Goal: Task Accomplishment & Management: Manage account settings

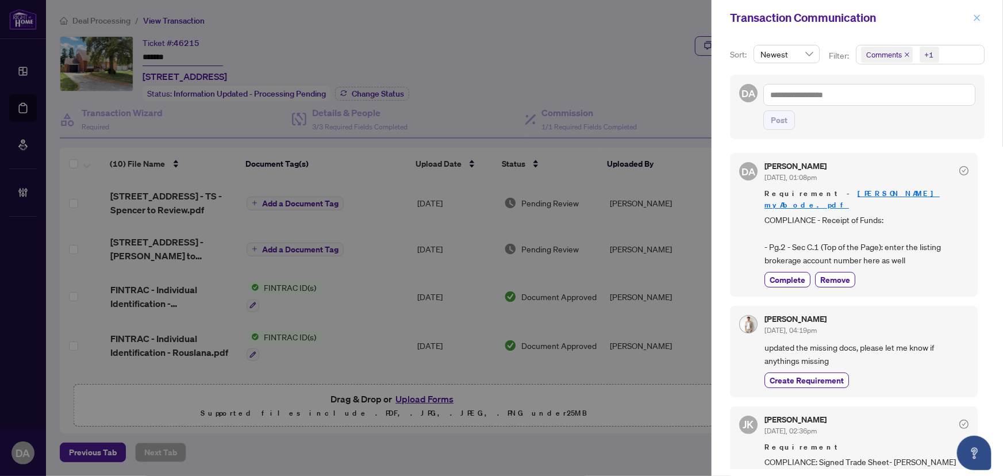
click at [970, 21] on button "button" at bounding box center [976, 18] width 15 height 14
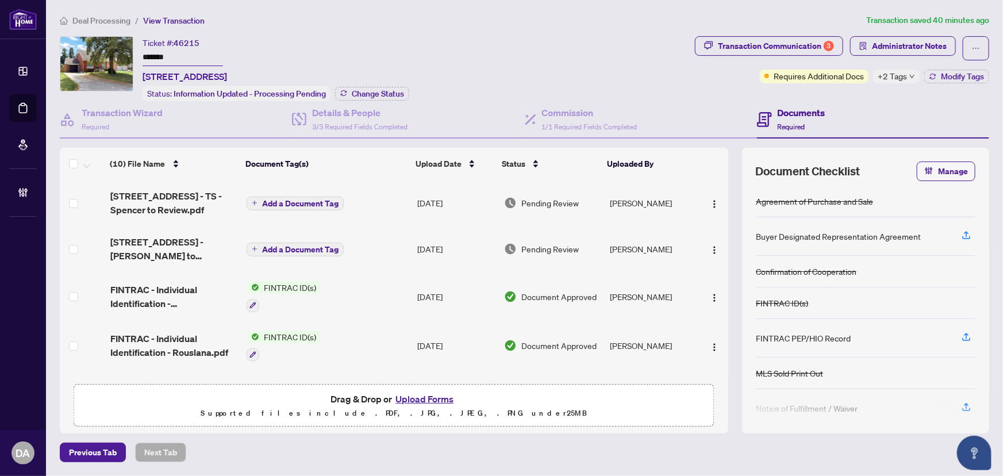
click at [191, 57] on input "*******" at bounding box center [182, 57] width 80 height 17
click at [193, 57] on input "*******" at bounding box center [182, 57] width 80 height 17
drag, startPoint x: 196, startPoint y: 57, endPoint x: 174, endPoint y: 57, distance: 21.8
click at [174, 57] on input "*******" at bounding box center [182, 57] width 80 height 17
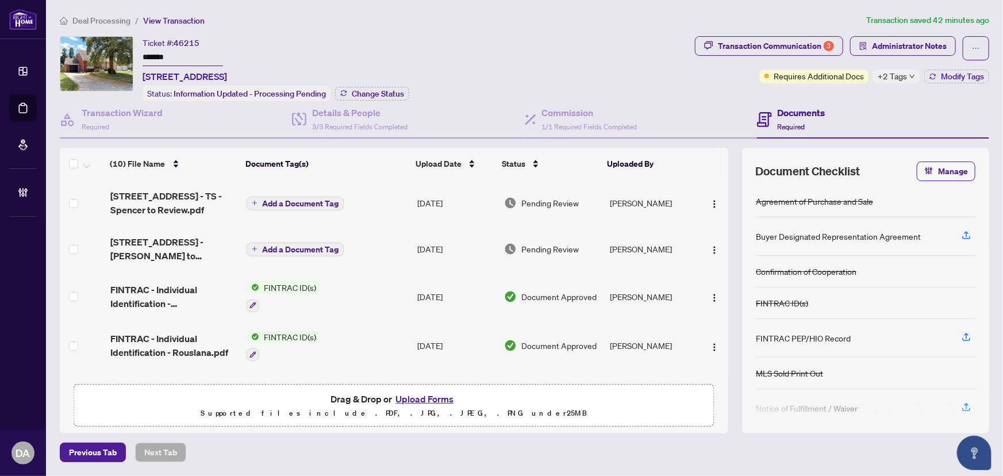
click at [481, 54] on div "Ticket #: 46215 ******* [STREET_ADDRESS] Status: Information Updated - Processi…" at bounding box center [375, 68] width 630 height 65
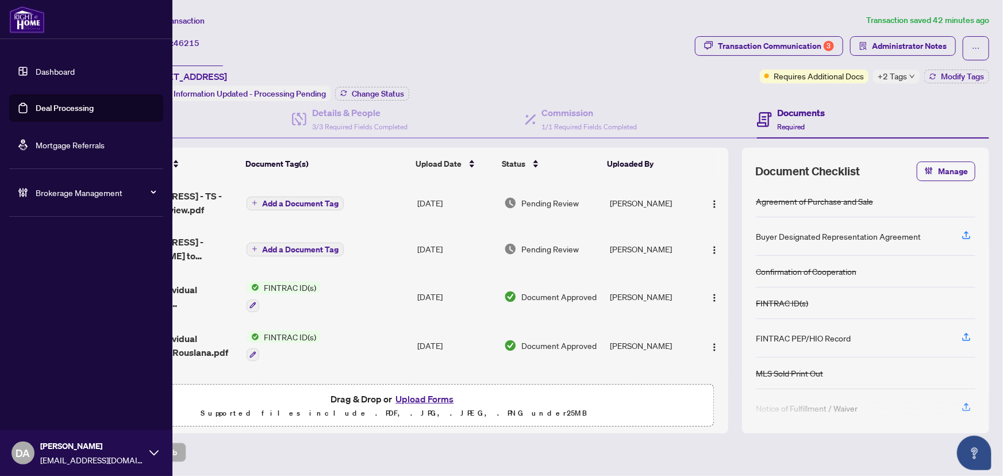
click at [36, 113] on link "Deal Processing" at bounding box center [65, 108] width 58 height 10
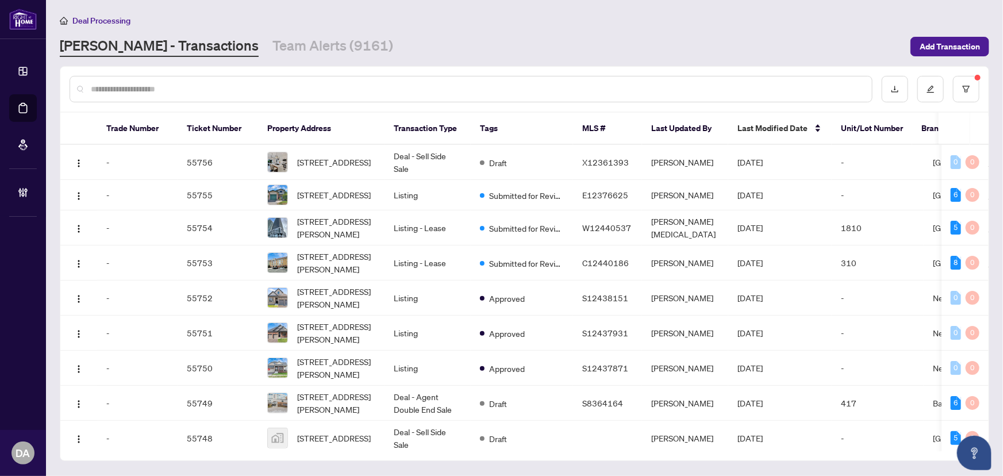
click at [509, 101] on div at bounding box center [471, 89] width 803 height 26
click at [516, 91] on input "text" at bounding box center [477, 89] width 772 height 13
paste input "*******"
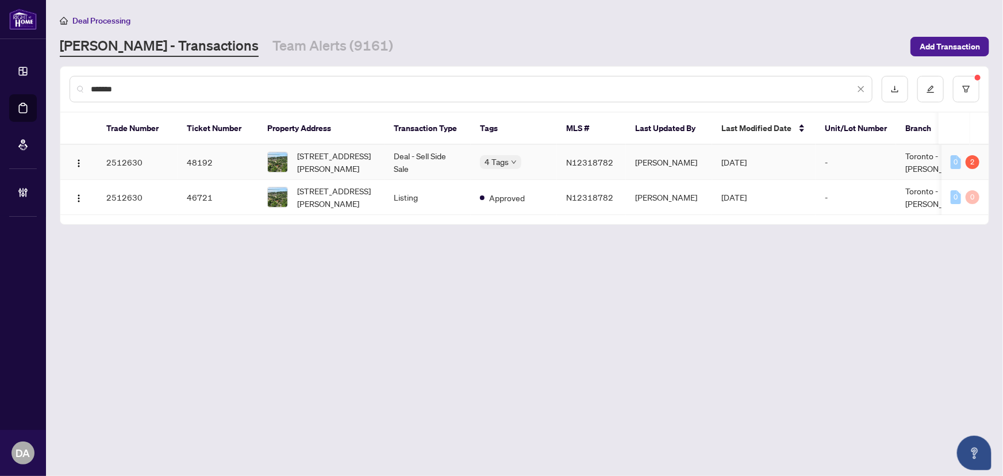
type input "*******"
click at [463, 154] on td "Deal - Sell Side Sale" at bounding box center [427, 162] width 86 height 35
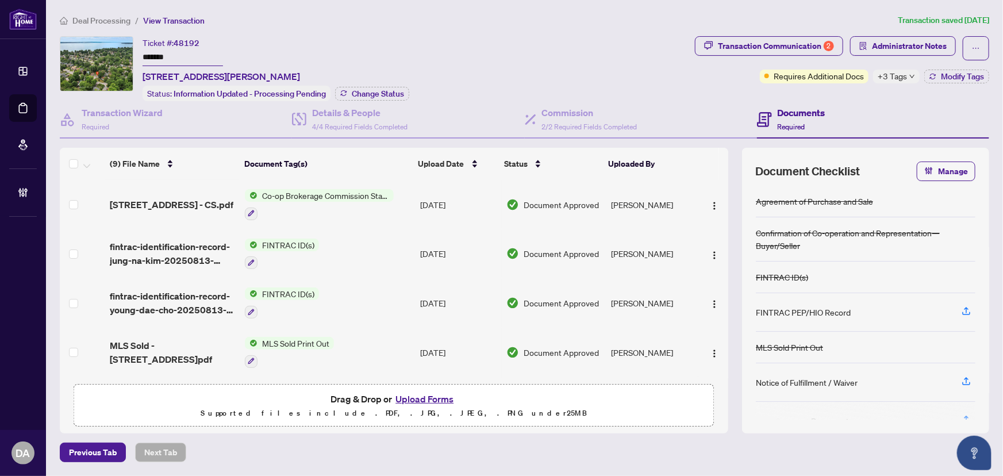
click at [891, 76] on span "+3 Tags" at bounding box center [891, 76] width 29 height 13
click at [777, 49] on div "Transaction Communication 2" at bounding box center [776, 46] width 116 height 18
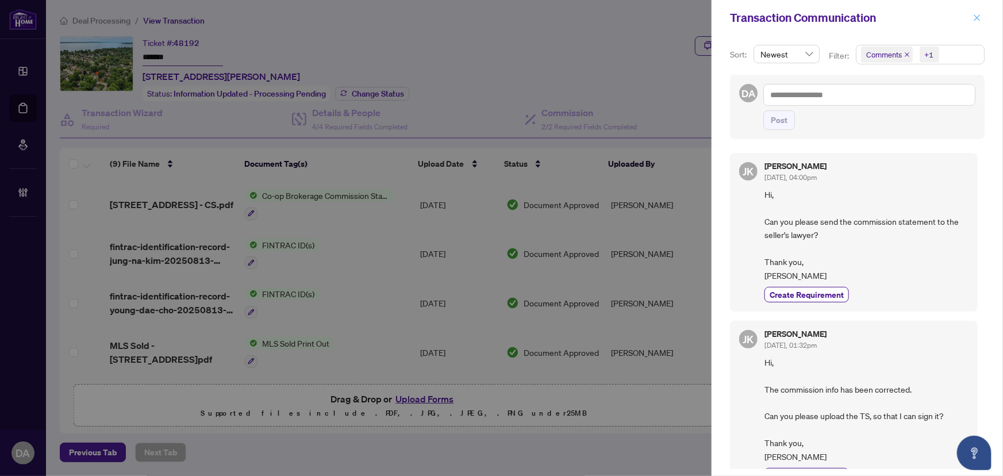
click at [976, 15] on icon "close" at bounding box center [977, 18] width 8 height 8
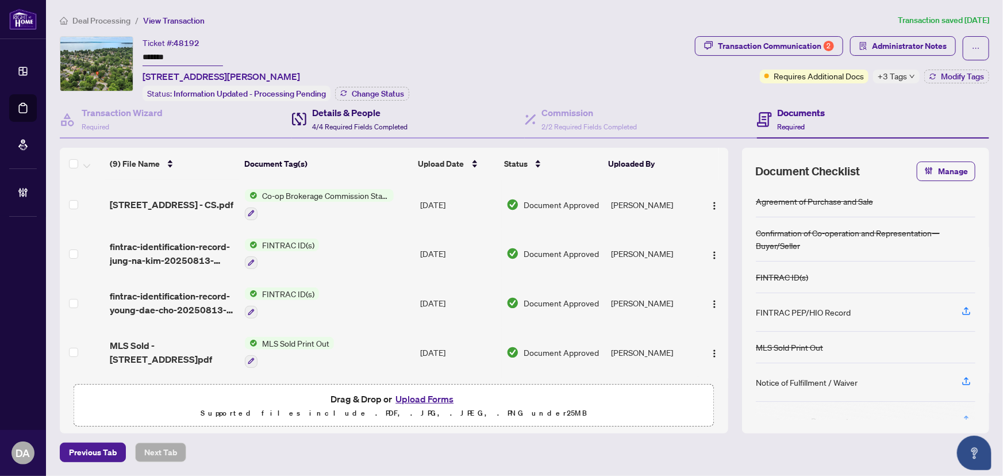
click at [391, 124] on span "4/4 Required Fields Completed" at bounding box center [359, 126] width 95 height 9
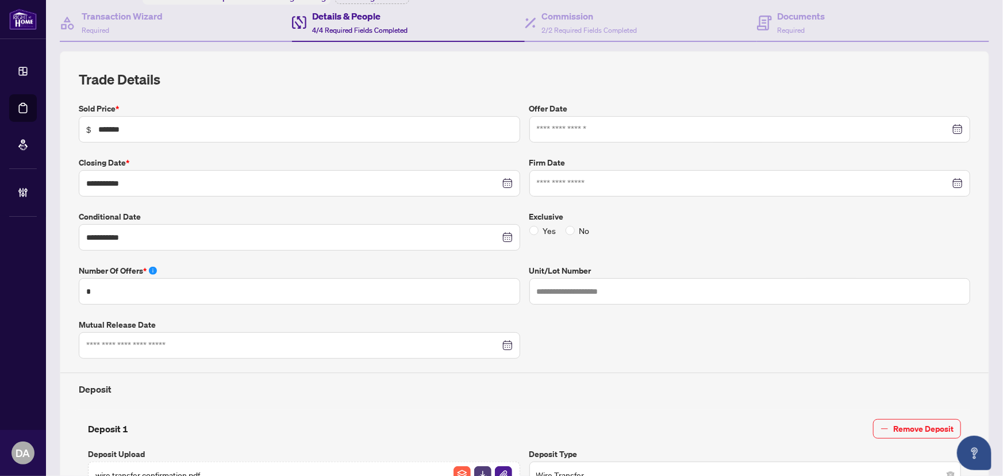
scroll to position [6, 0]
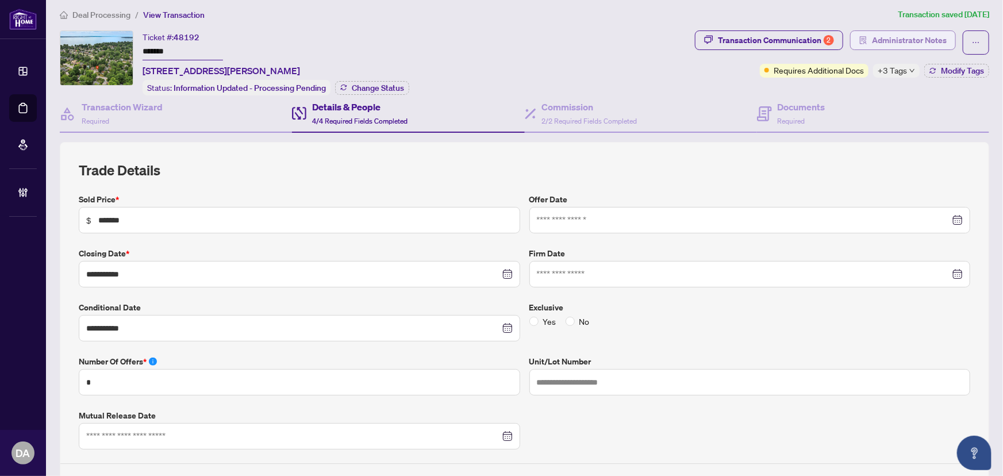
click at [885, 46] on span "Administrator Notes" at bounding box center [909, 40] width 75 height 18
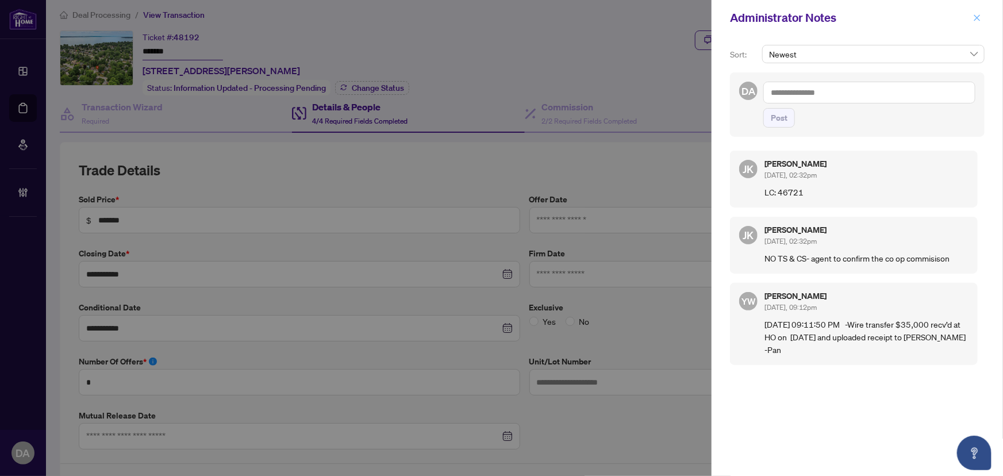
click at [973, 18] on icon "close" at bounding box center [977, 18] width 8 height 8
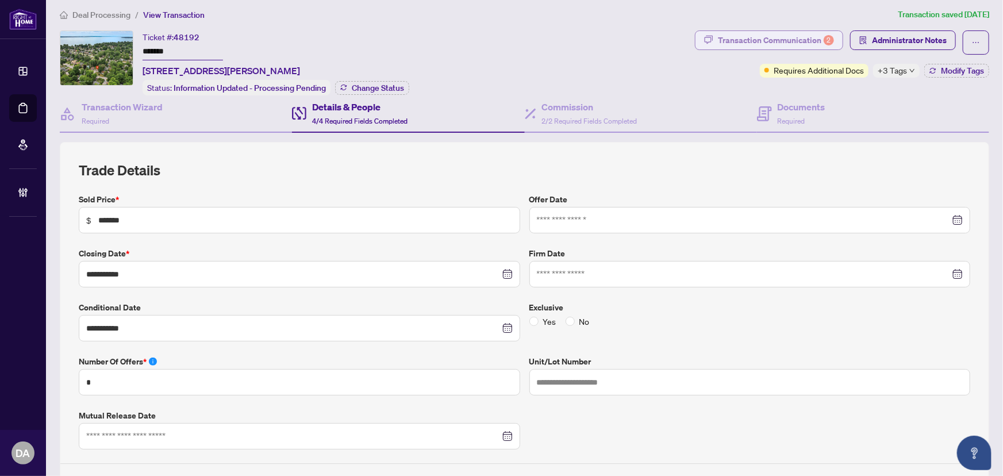
click at [795, 44] on div "Transaction Communication 2" at bounding box center [776, 40] width 116 height 18
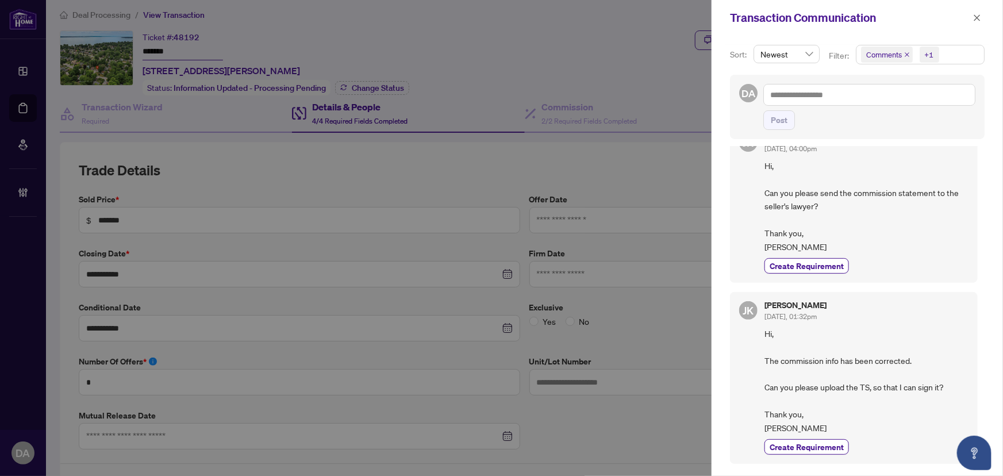
scroll to position [104, 0]
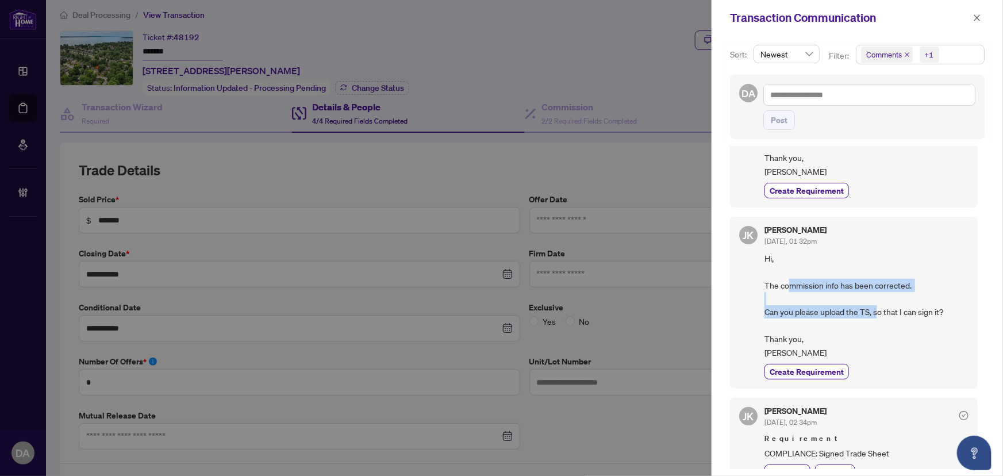
drag, startPoint x: 788, startPoint y: 279, endPoint x: 876, endPoint y: 315, distance: 94.5
click at [876, 315] on span "Hi, The commission info has been corrected. Can you please upload the TS, so th…" at bounding box center [866, 305] width 204 height 107
drag, startPoint x: 785, startPoint y: 307, endPoint x: 859, endPoint y: 317, distance: 74.2
click at [859, 317] on span "Hi, The commission info has been corrected. Can you please upload the TS, so th…" at bounding box center [866, 305] width 204 height 107
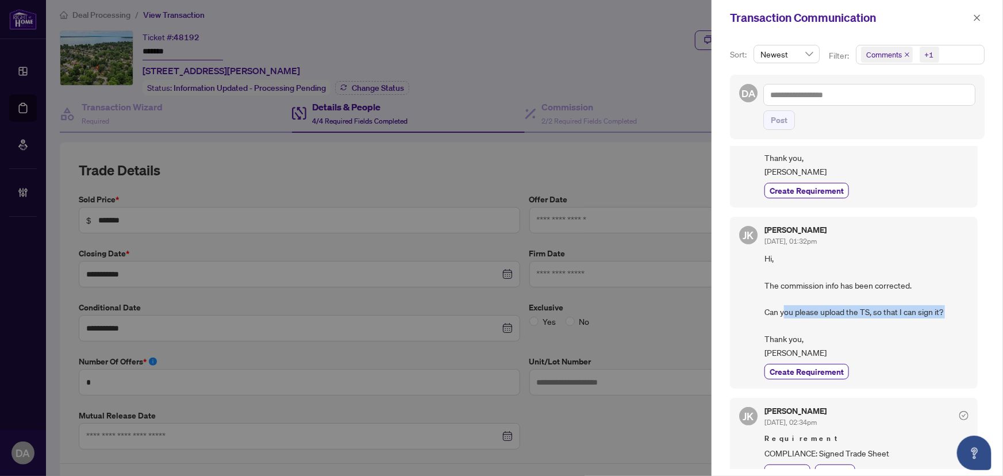
click at [859, 317] on span "Hi, The commission info has been corrected. Can you please upload the TS, so th…" at bounding box center [866, 305] width 204 height 107
drag, startPoint x: 984, startPoint y: 17, endPoint x: 863, endPoint y: 63, distance: 129.3
click at [984, 17] on button "button" at bounding box center [976, 18] width 15 height 14
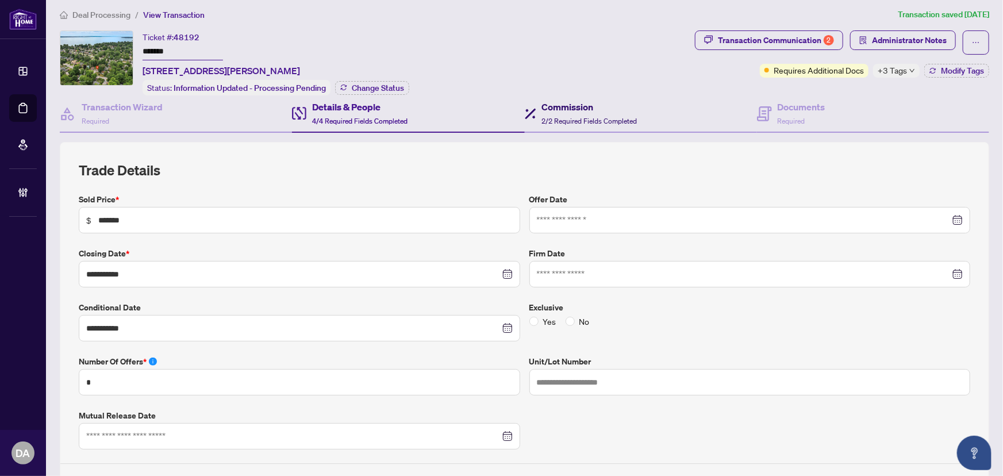
click at [549, 107] on h4 "Commission" at bounding box center [589, 107] width 95 height 14
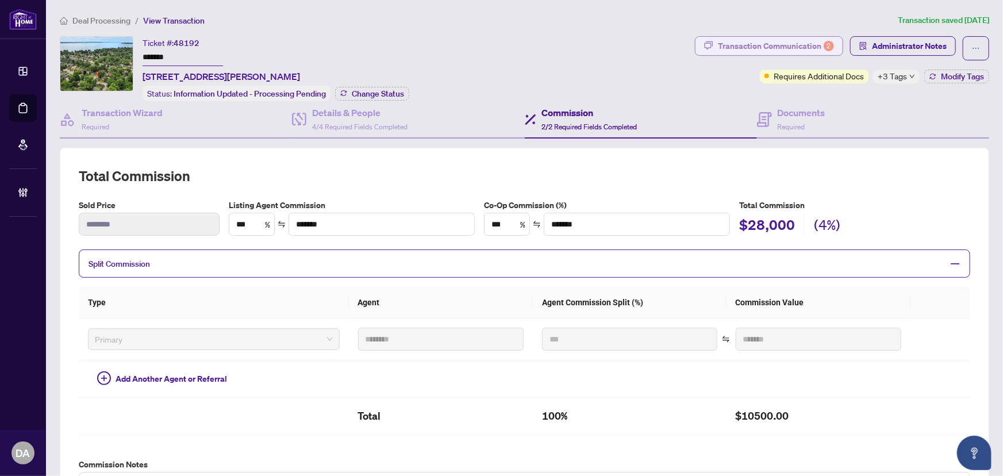
click at [796, 51] on div "Transaction Communication 2" at bounding box center [776, 46] width 116 height 18
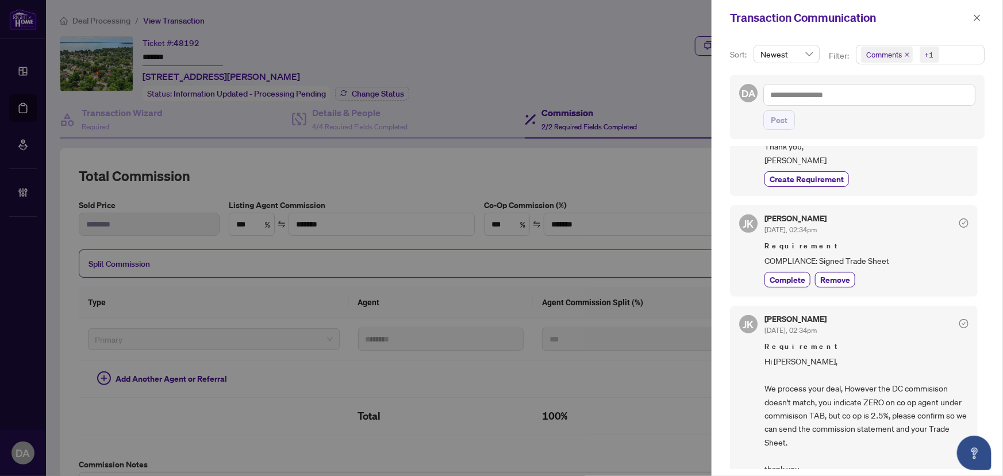
scroll to position [313, 0]
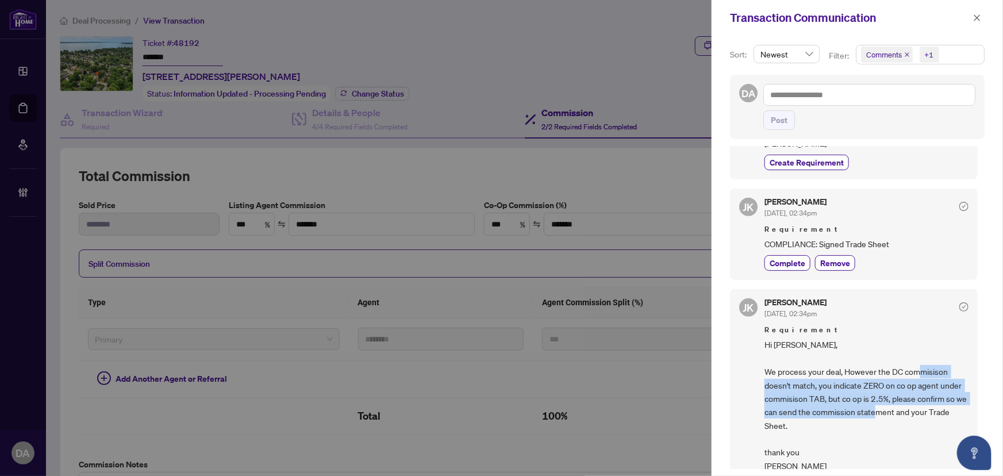
drag, startPoint x: 828, startPoint y: 383, endPoint x: 923, endPoint y: 409, distance: 98.3
click at [923, 409] on span "Hi [PERSON_NAME], We process your deal, However the DC commisison doesn't match…" at bounding box center [866, 405] width 204 height 134
click at [880, 400] on span "Hi [PERSON_NAME], We process your deal, However the DC commisison doesn't match…" at bounding box center [866, 405] width 204 height 134
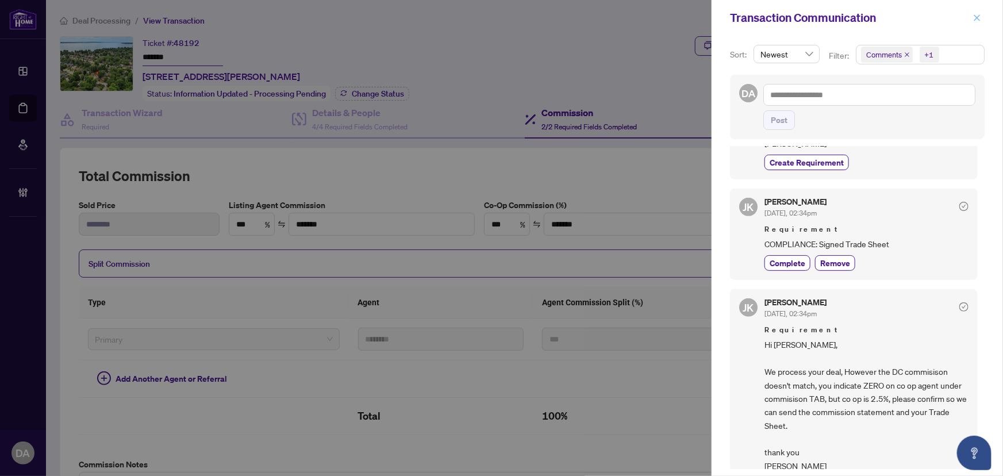
click at [974, 22] on span "button" at bounding box center [977, 18] width 8 height 18
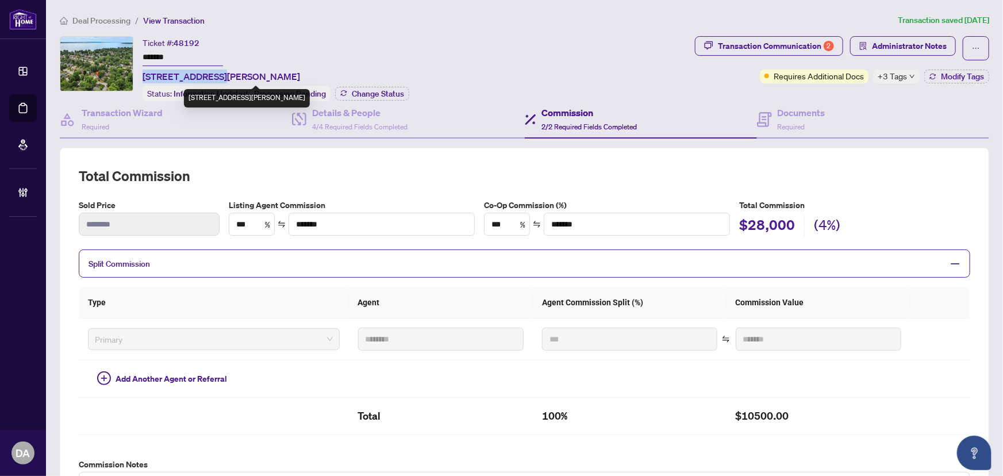
drag, startPoint x: 157, startPoint y: 76, endPoint x: 220, endPoint y: 75, distance: 62.6
click at [220, 75] on div "Ticket #: 48192 ******* [STREET_ADDRESS][PERSON_NAME] Status: Information Updat…" at bounding box center [375, 68] width 630 height 65
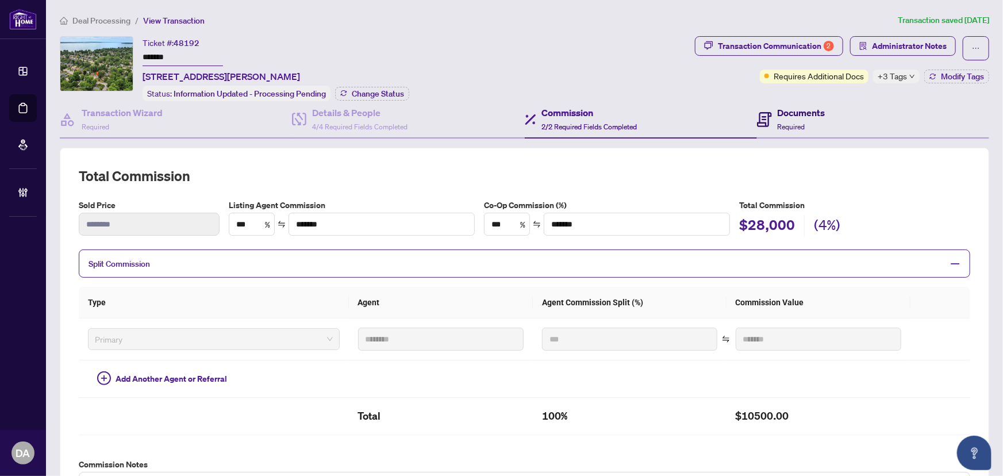
click at [810, 126] on div "Documents Required" at bounding box center [801, 119] width 48 height 27
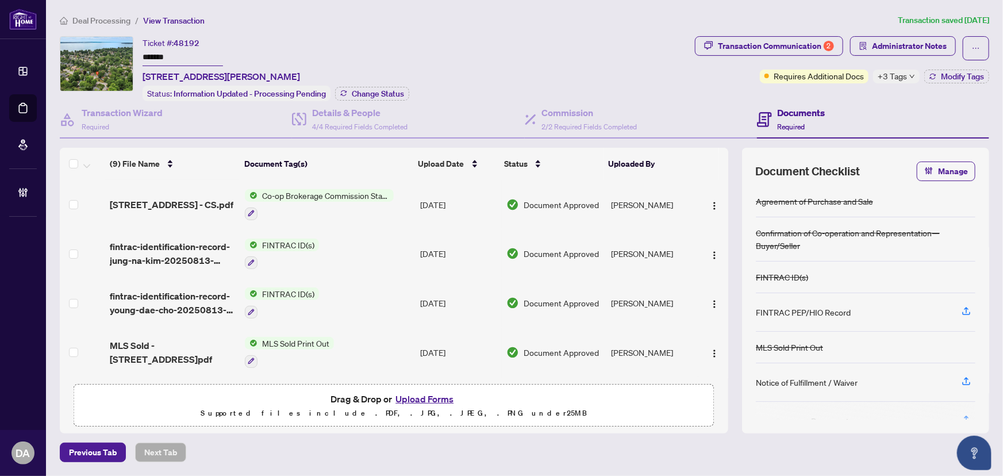
click at [410, 402] on button "Upload Forms" at bounding box center [424, 398] width 65 height 15
click at [985, 43] on button "button" at bounding box center [975, 48] width 26 height 24
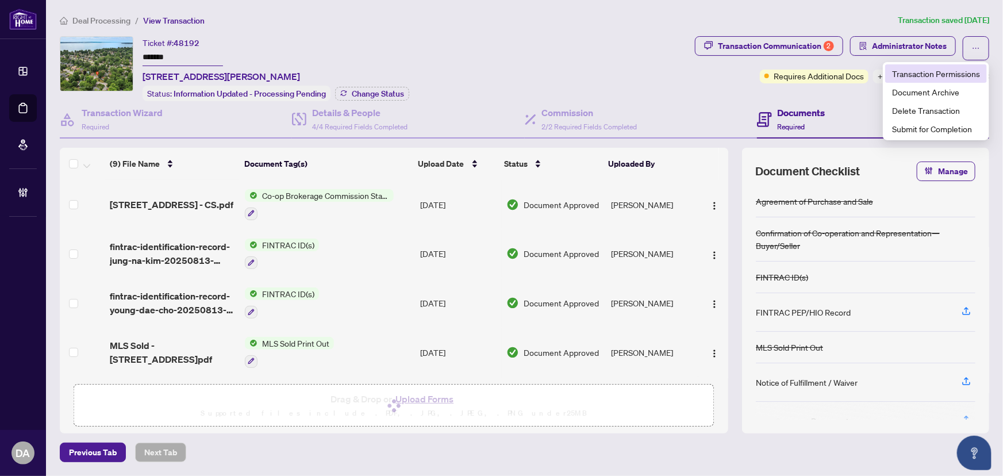
click at [977, 68] on span "Transaction Permissions" at bounding box center [936, 73] width 88 height 13
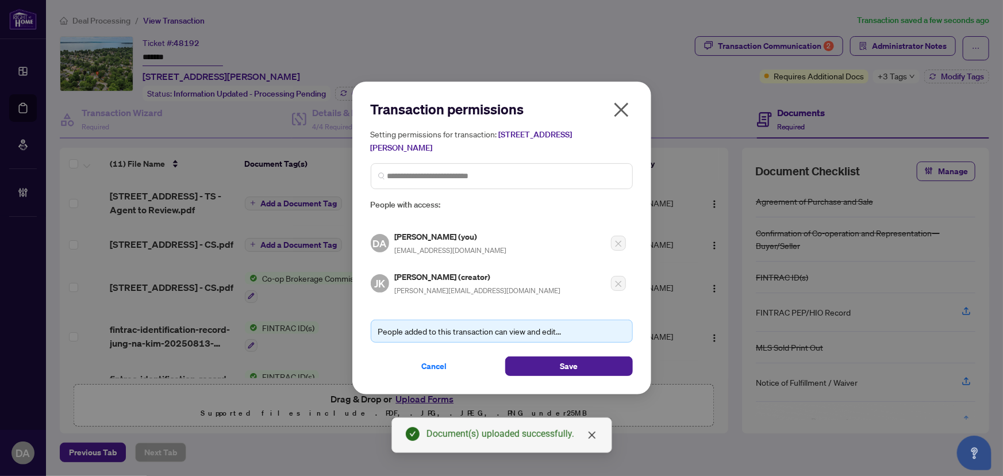
click at [420, 283] on div "[PERSON_NAME] (creator) [PERSON_NAME][EMAIL_ADDRESS][DOMAIN_NAME]" at bounding box center [478, 283] width 166 height 26
copy div "[PERSON_NAME][EMAIL_ADDRESS][DOMAIN_NAME]"
click at [615, 115] on icon "close" at bounding box center [621, 110] width 18 height 18
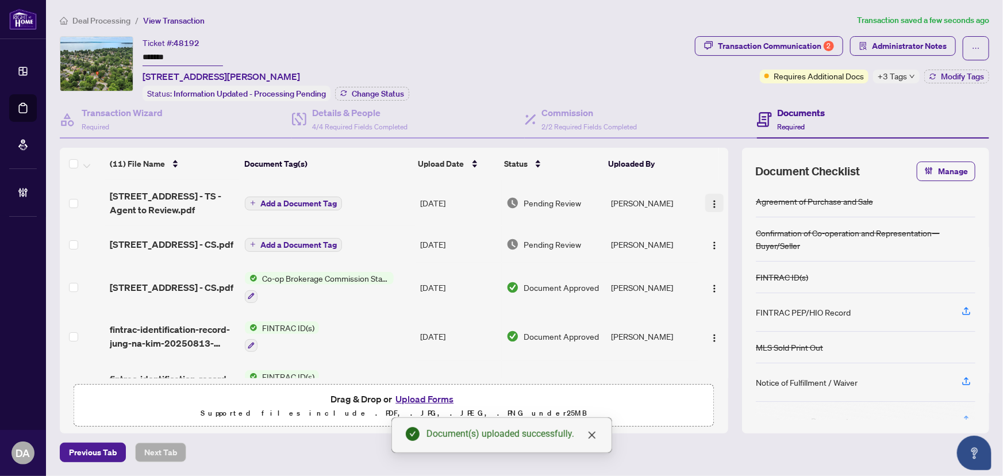
click at [712, 202] on img "button" at bounding box center [714, 203] width 9 height 9
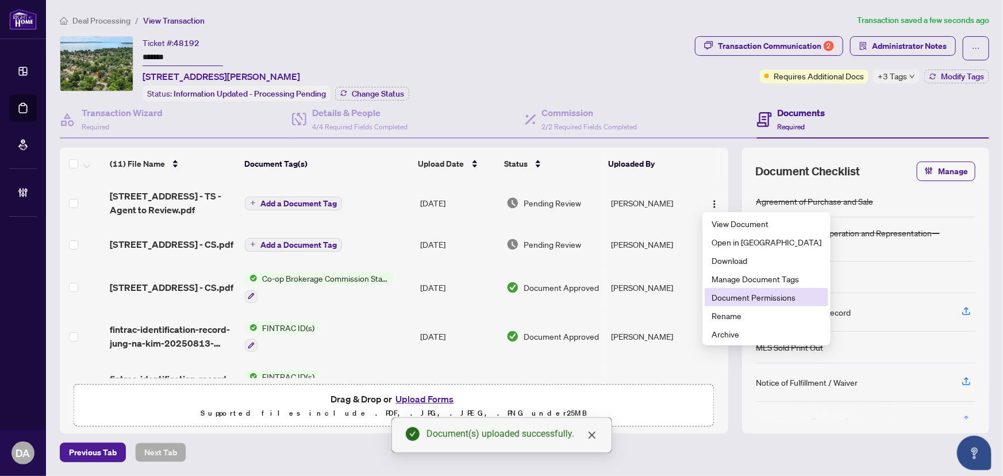
click at [760, 303] on span "Document Permissions" at bounding box center [766, 297] width 110 height 13
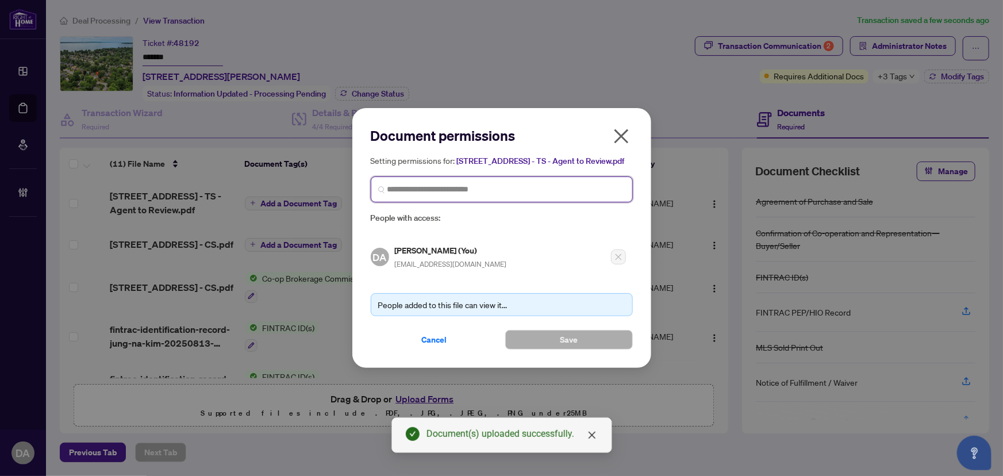
click at [511, 188] on input "search" at bounding box center [506, 189] width 238 height 12
paste input "**********"
type input "**********"
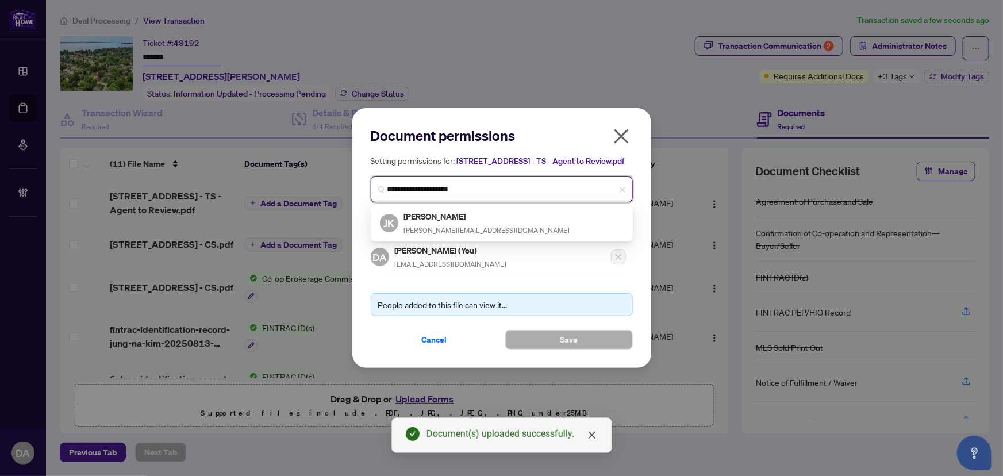
click at [533, 221] on div "[PERSON_NAME] [PERSON_NAME] [PERSON_NAME][EMAIL_ADDRESS][DOMAIN_NAME]" at bounding box center [502, 223] width 244 height 26
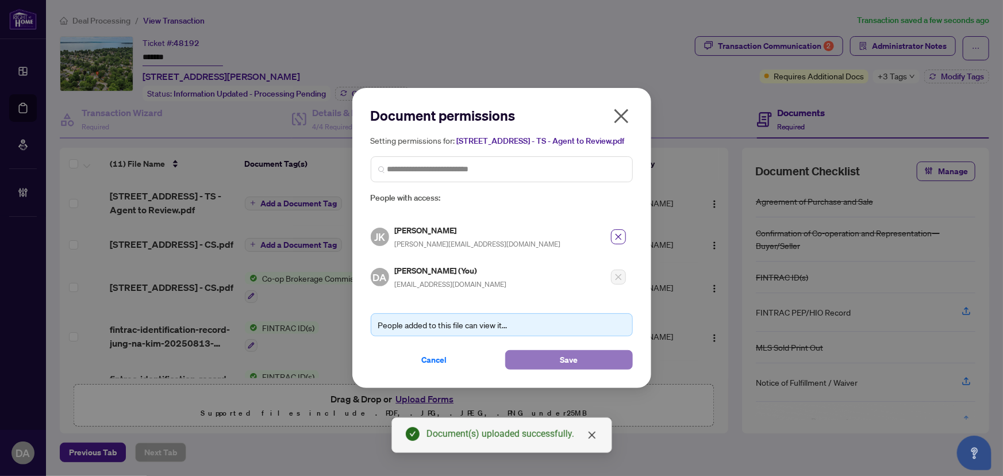
click at [593, 360] on button "Save" at bounding box center [569, 360] width 128 height 20
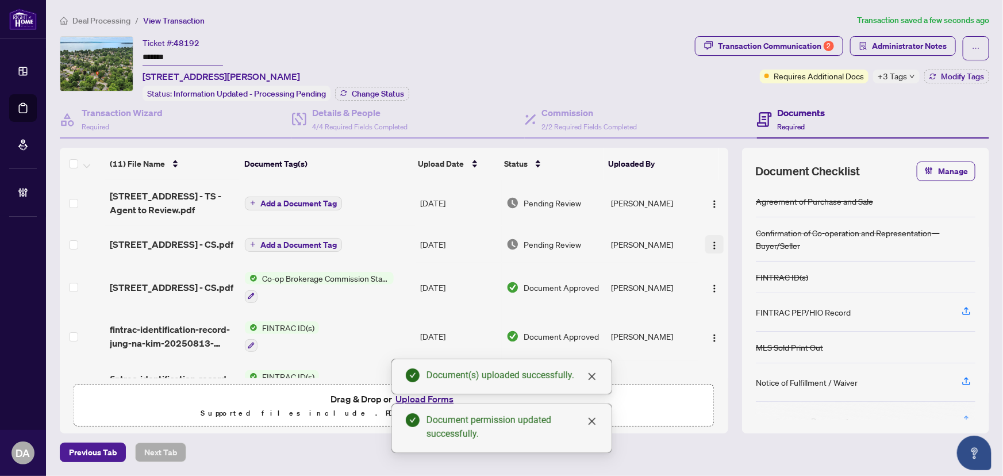
click at [710, 246] on img "button" at bounding box center [714, 245] width 9 height 9
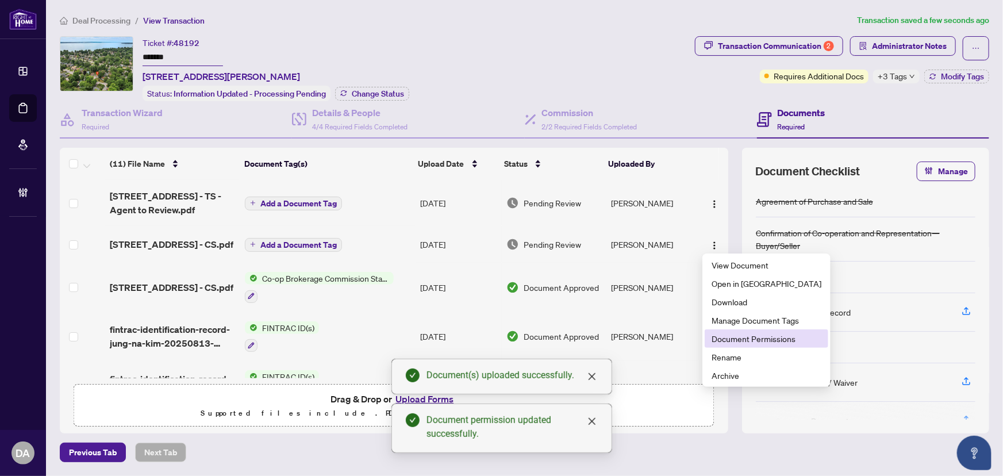
click at [774, 337] on span "Document Permissions" at bounding box center [766, 338] width 110 height 13
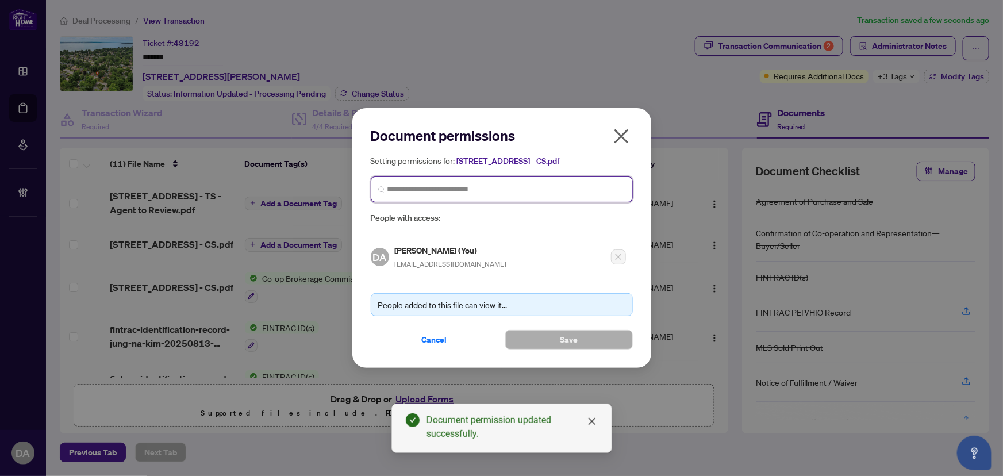
click at [460, 189] on input "search" at bounding box center [506, 189] width 238 height 12
paste input "**********"
type input "**********"
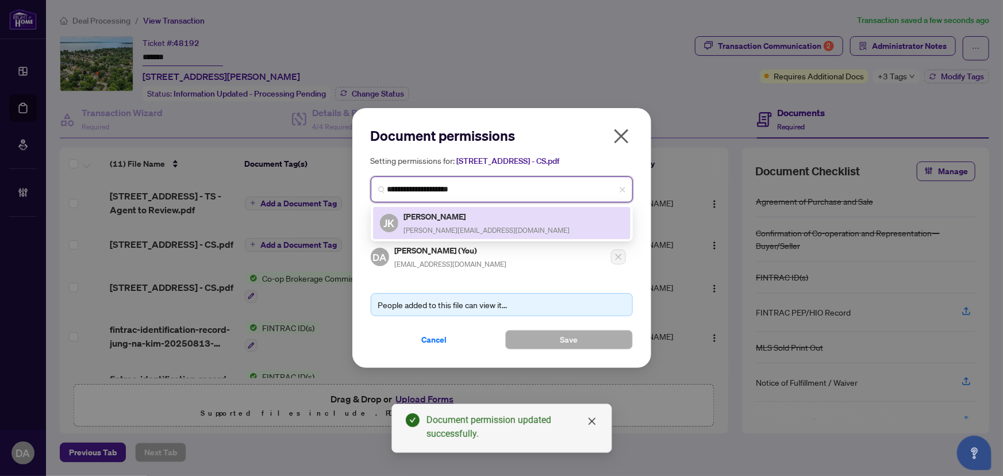
click at [483, 228] on div "[PERSON_NAME] [PERSON_NAME] [PERSON_NAME][EMAIL_ADDRESS][DOMAIN_NAME]" at bounding box center [502, 223] width 244 height 26
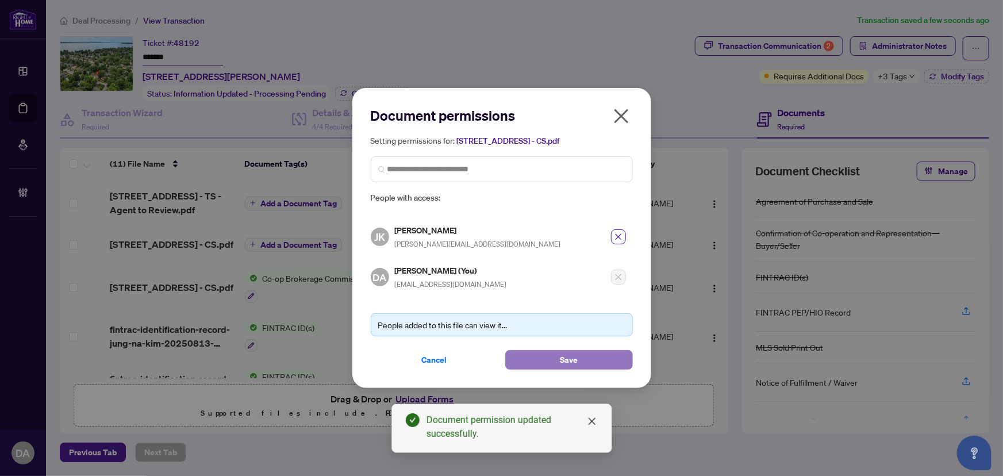
click at [553, 352] on button "Save" at bounding box center [569, 360] width 128 height 20
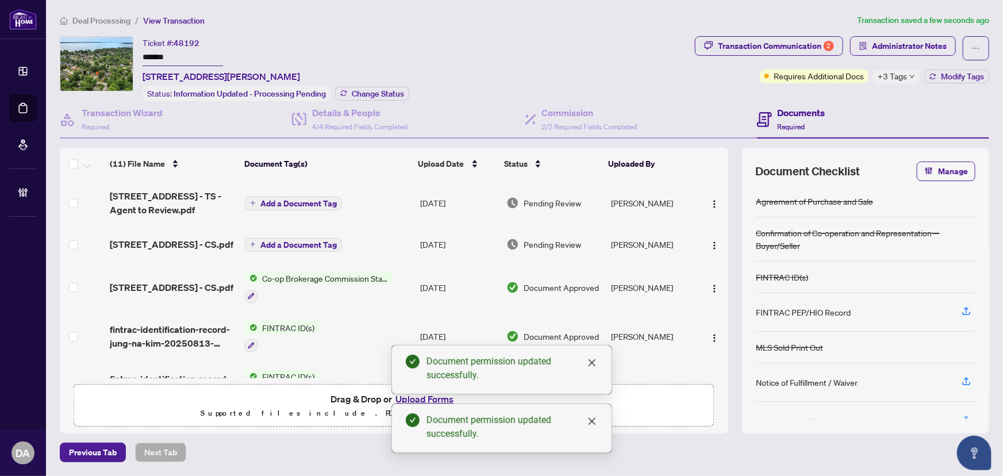
click at [299, 252] on td "Add a Document Tag" at bounding box center [327, 244] width 175 height 37
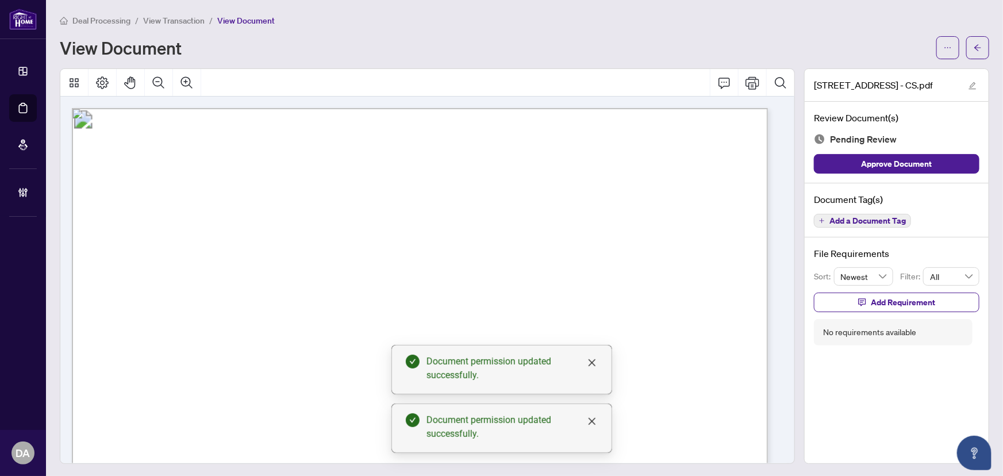
click at [864, 225] on button "Add a Document Tag" at bounding box center [862, 221] width 97 height 14
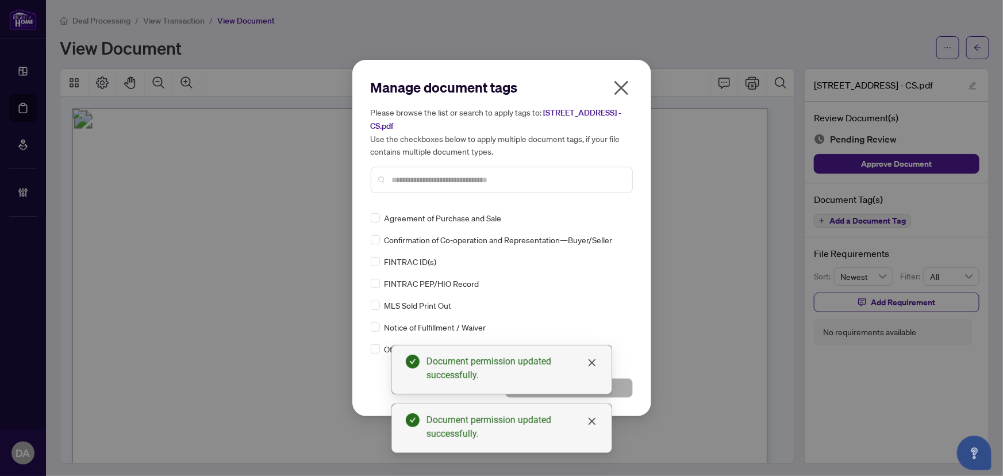
click at [569, 191] on div at bounding box center [502, 180] width 262 height 26
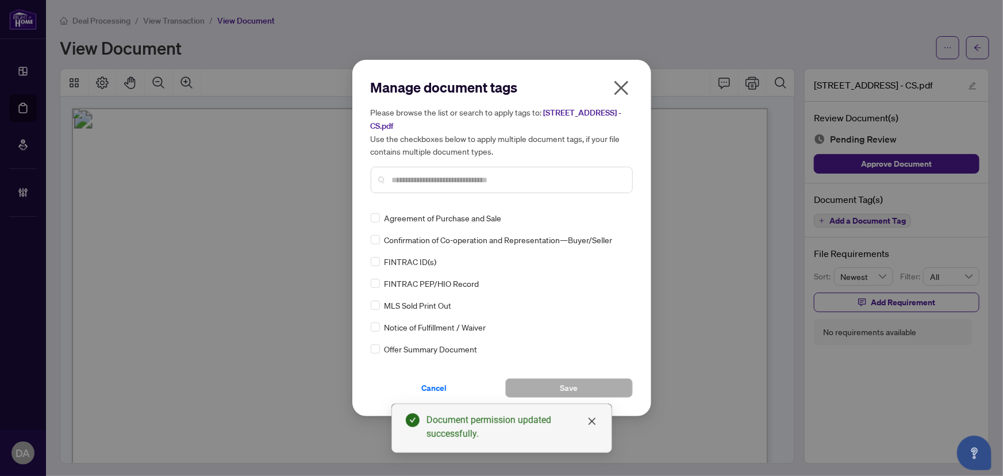
click at [535, 178] on input "text" at bounding box center [507, 180] width 231 height 13
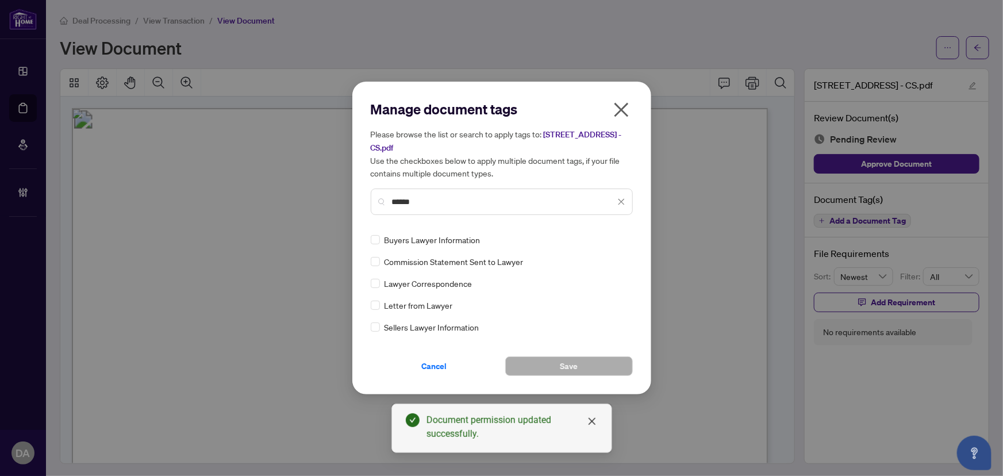
type input "******"
click at [380, 259] on div "Commission Statement Sent to Lawyer" at bounding box center [498, 261] width 255 height 13
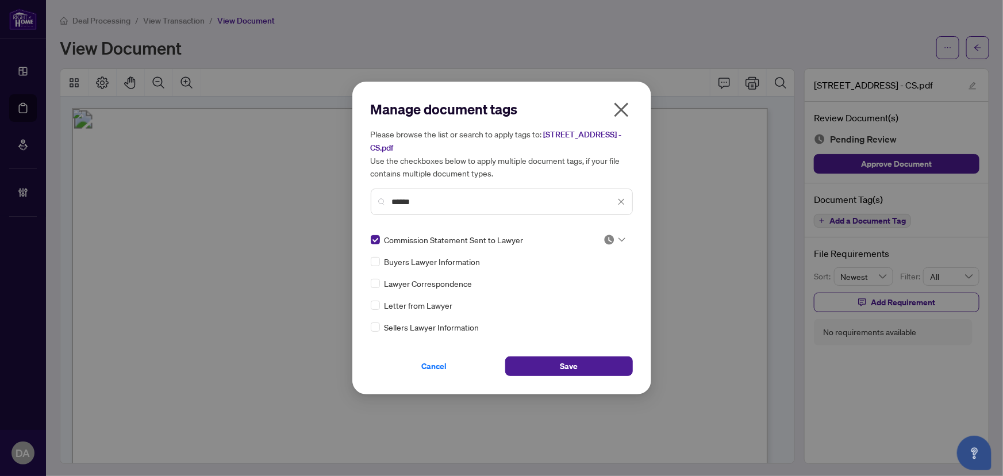
click at [611, 239] on img at bounding box center [608, 239] width 11 height 11
click at [605, 289] on div "Approved" at bounding box center [579, 295] width 74 height 13
click at [530, 365] on button "Save" at bounding box center [569, 366] width 128 height 20
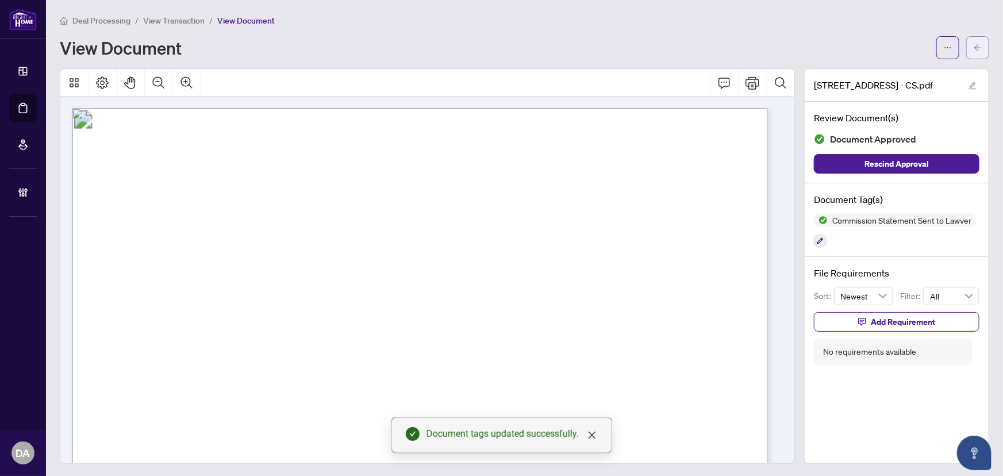
click at [976, 43] on button "button" at bounding box center [977, 47] width 23 height 23
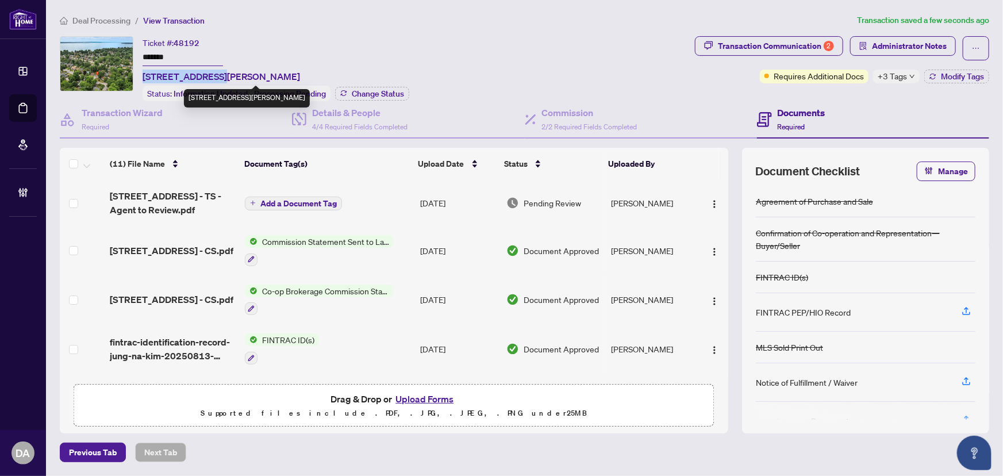
drag, startPoint x: 138, startPoint y: 75, endPoint x: 218, endPoint y: 76, distance: 79.3
click at [218, 76] on div "Ticket #: 48192 ******* [STREET_ADDRESS][PERSON_NAME] Status: Information Updat…" at bounding box center [375, 68] width 630 height 65
copy span "[STREET_ADDRESS]"
drag, startPoint x: 557, startPoint y: 17, endPoint x: 584, endPoint y: 76, distance: 64.5
click at [558, 17] on ol "Deal Processing / View Transaction" at bounding box center [463, 20] width 807 height 13
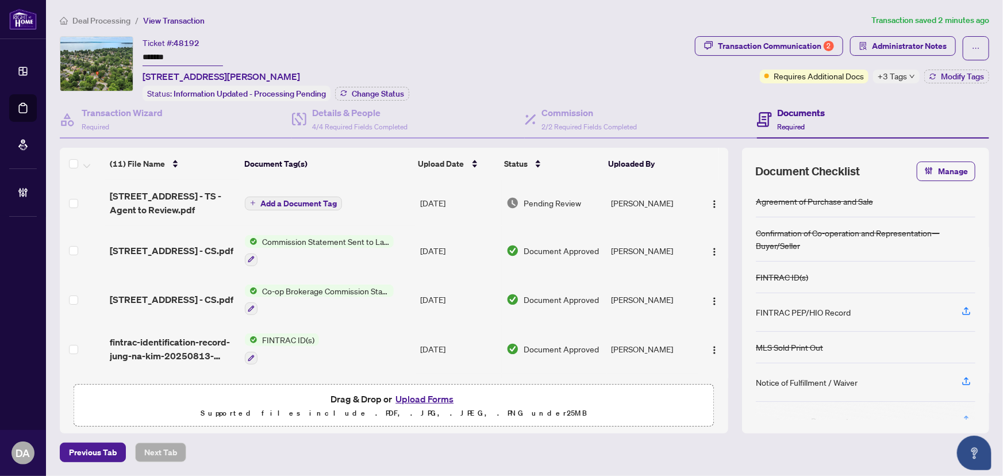
drag, startPoint x: 523, startPoint y: 32, endPoint x: 483, endPoint y: 55, distance: 46.0
click at [523, 32] on div "Deal Processing / View Transaction Transaction saved 2 minutes ago Ticket #: 48…" at bounding box center [524, 238] width 938 height 448
click at [175, 57] on input "*******" at bounding box center [182, 57] width 80 height 17
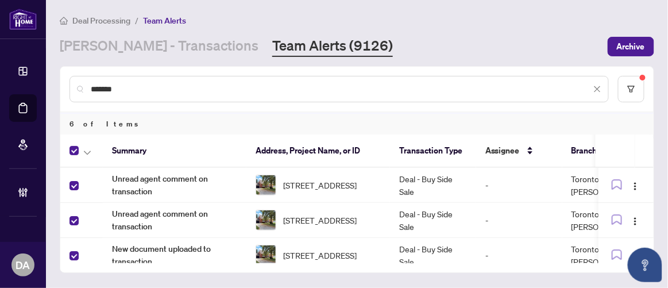
click at [87, 157] on th at bounding box center [81, 150] width 43 height 33
click at [87, 152] on icon "button" at bounding box center [87, 153] width 7 height 5
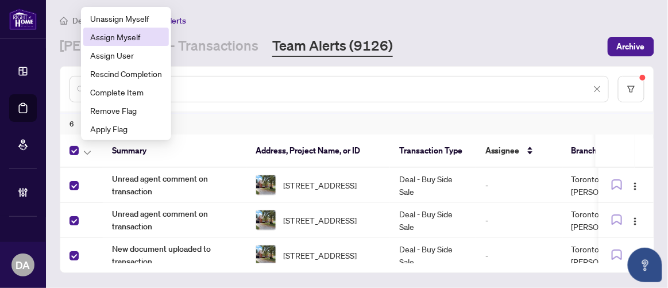
click at [122, 41] on span "Assign Myself" at bounding box center [126, 36] width 72 height 13
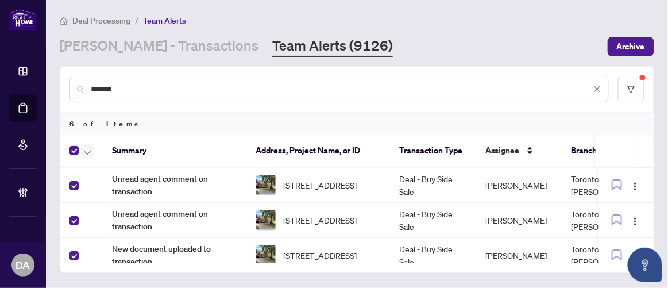
click at [87, 151] on icon "button" at bounding box center [87, 153] width 7 height 5
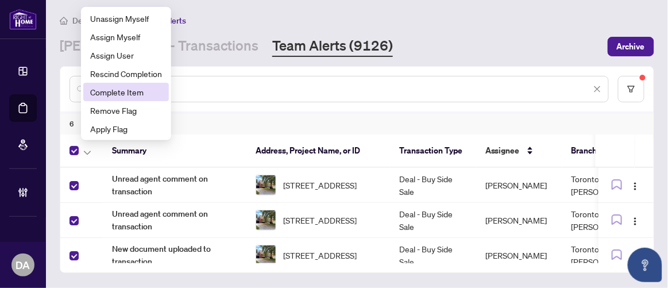
click at [129, 94] on span "Complete Item" at bounding box center [126, 92] width 72 height 13
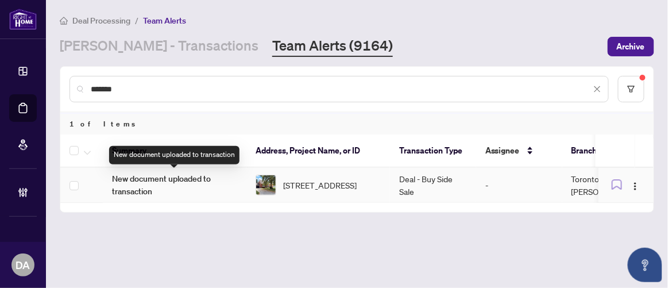
click at [160, 176] on span "New document uploaded to transaction" at bounding box center [174, 184] width 125 height 25
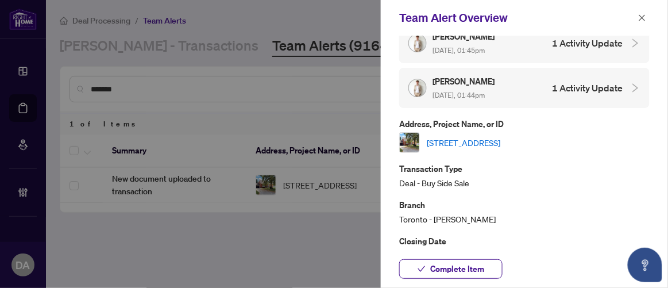
scroll to position [209, 0]
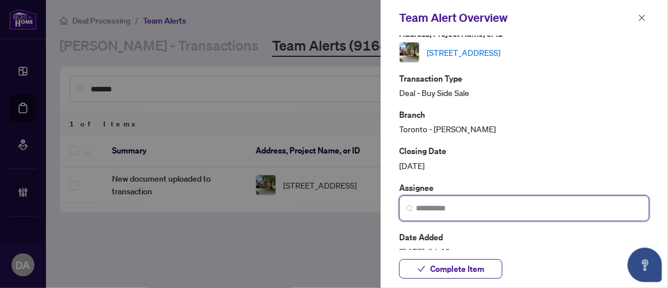
click at [467, 205] on input "search" at bounding box center [529, 208] width 226 height 12
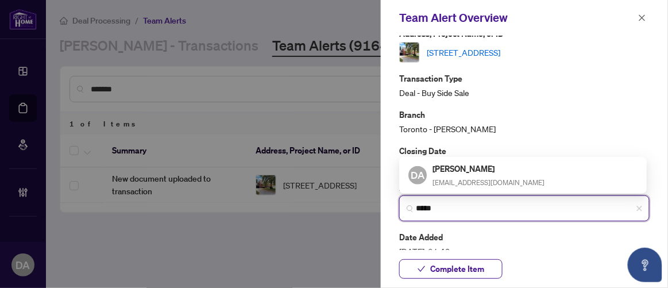
click at [500, 184] on div "DA Dalal Alayoubi dalala@rightathomerealty.com" at bounding box center [523, 175] width 243 height 32
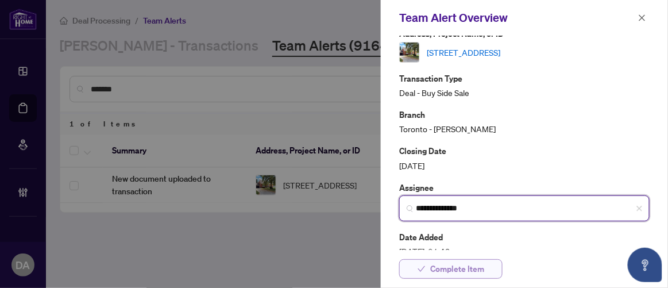
type input "**********"
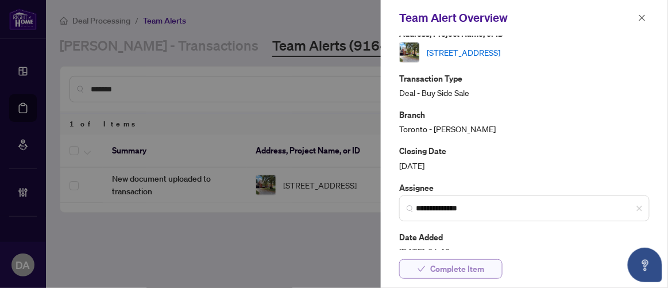
click at [459, 269] on span "Complete Item" at bounding box center [457, 269] width 54 height 18
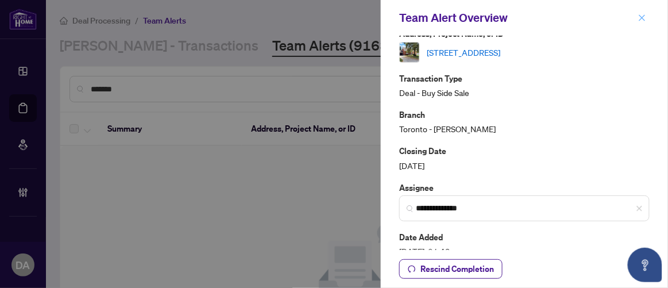
click at [646, 14] on icon "close" at bounding box center [642, 18] width 8 height 8
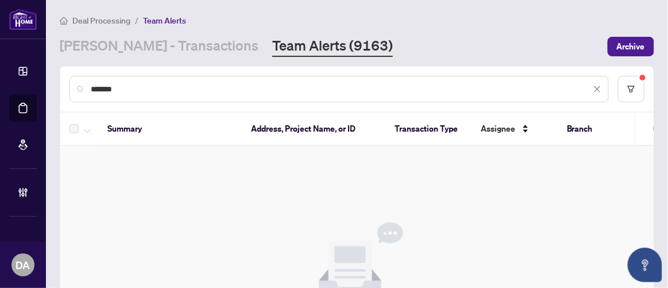
click at [155, 88] on input "*******" at bounding box center [341, 89] width 500 height 13
paste input "text"
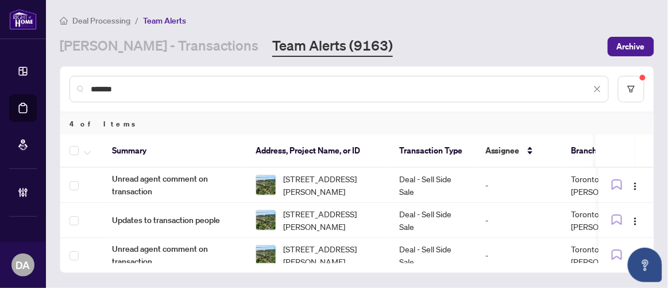
type input "*******"
click at [83, 152] on div at bounding box center [84, 151] width 29 height 14
click at [91, 149] on button "button" at bounding box center [87, 151] width 13 height 14
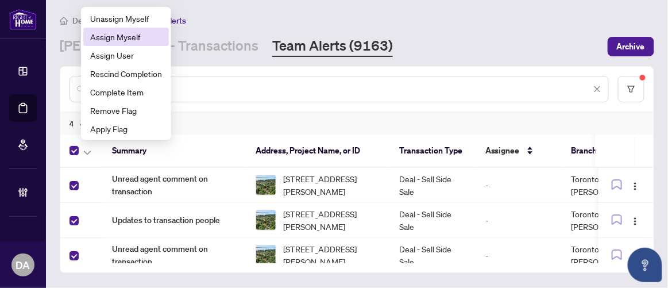
click at [117, 37] on span "Assign Myself" at bounding box center [126, 36] width 72 height 13
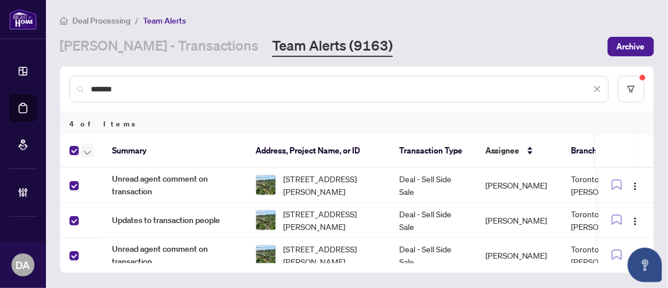
click at [86, 152] on icon "button" at bounding box center [87, 153] width 7 height 5
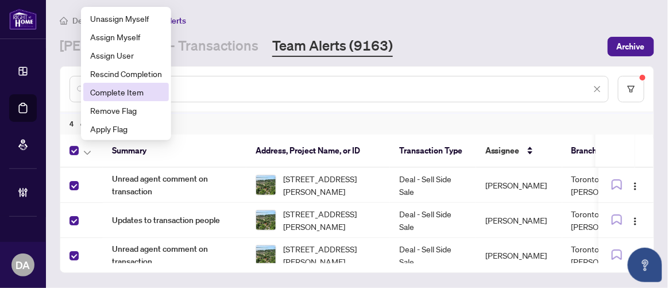
click at [130, 94] on span "Complete Item" at bounding box center [126, 92] width 72 height 13
